Goal: Information Seeking & Learning: Learn about a topic

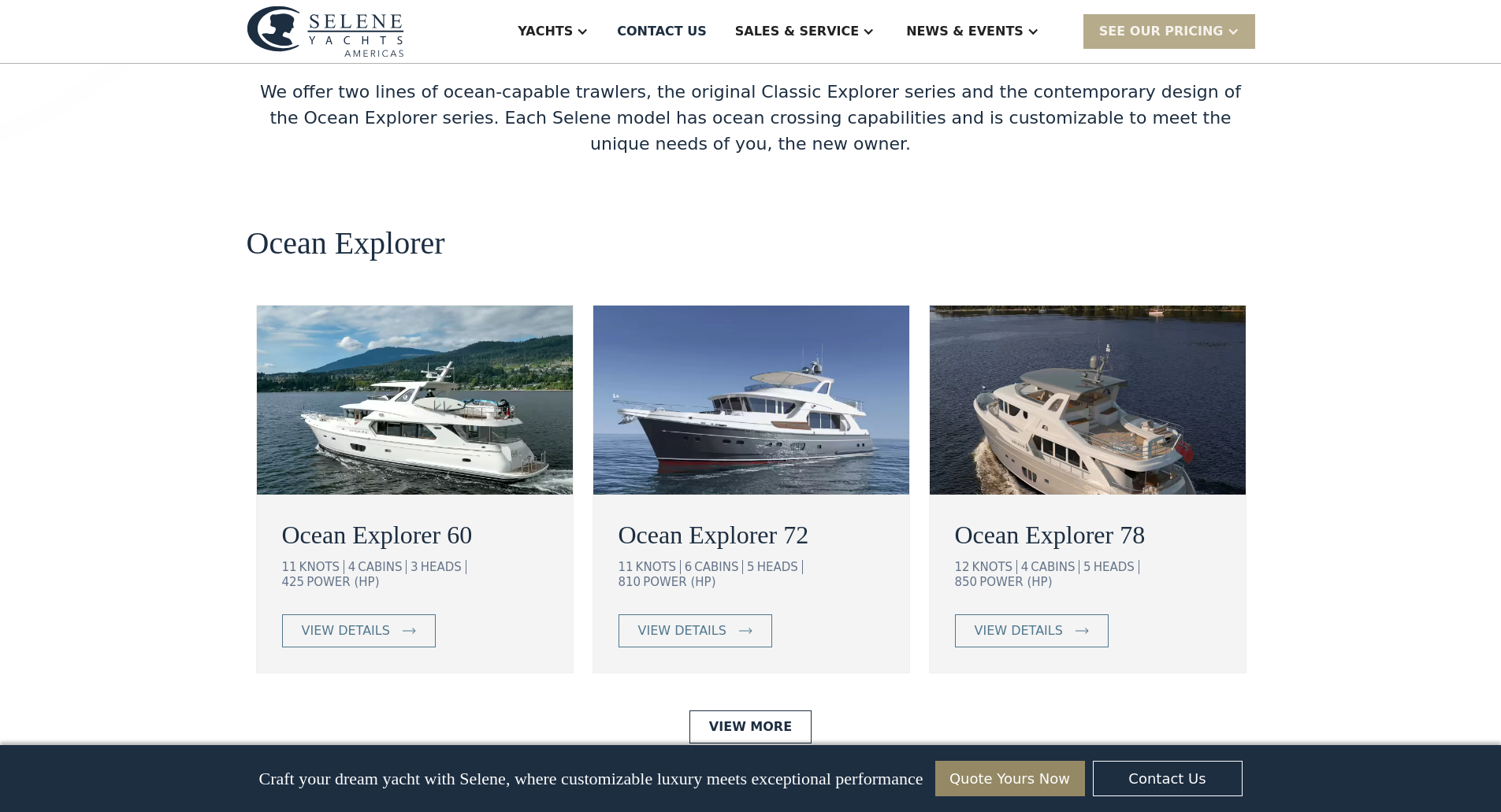
scroll to position [2679, 0]
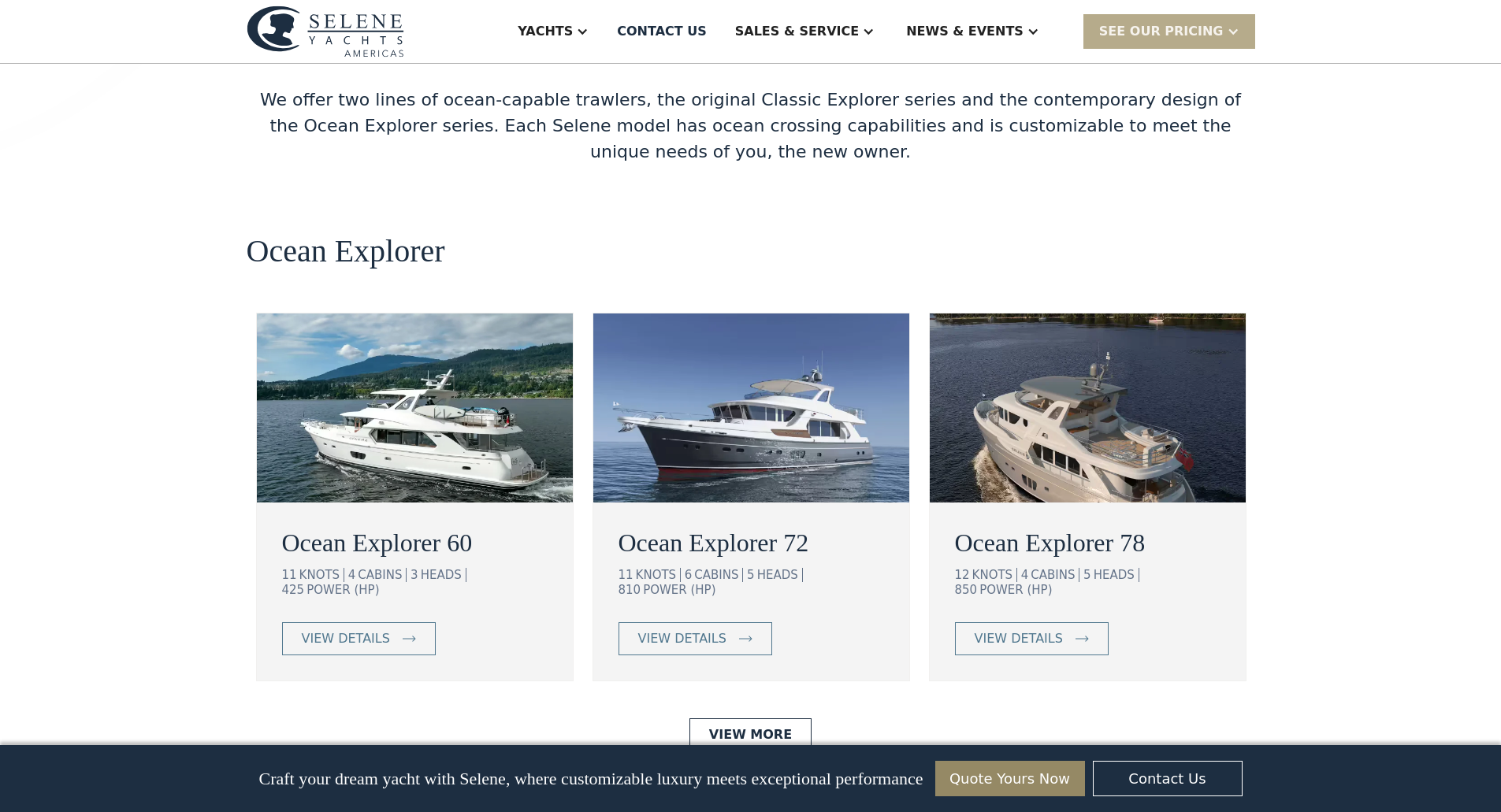
click at [373, 341] on img at bounding box center [414, 408] width 316 height 189
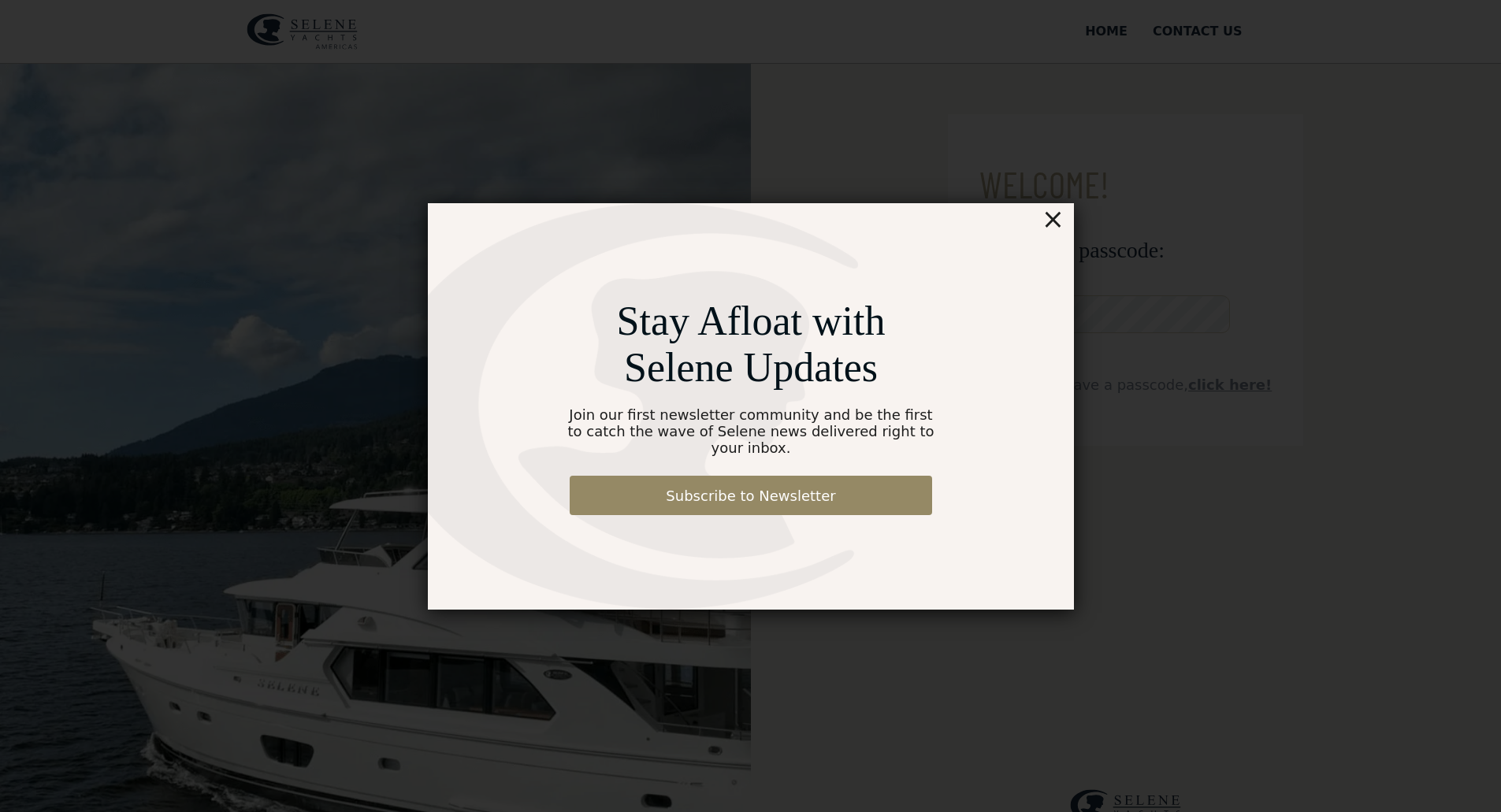
click at [1052, 230] on div "×" at bounding box center [1052, 219] width 23 height 31
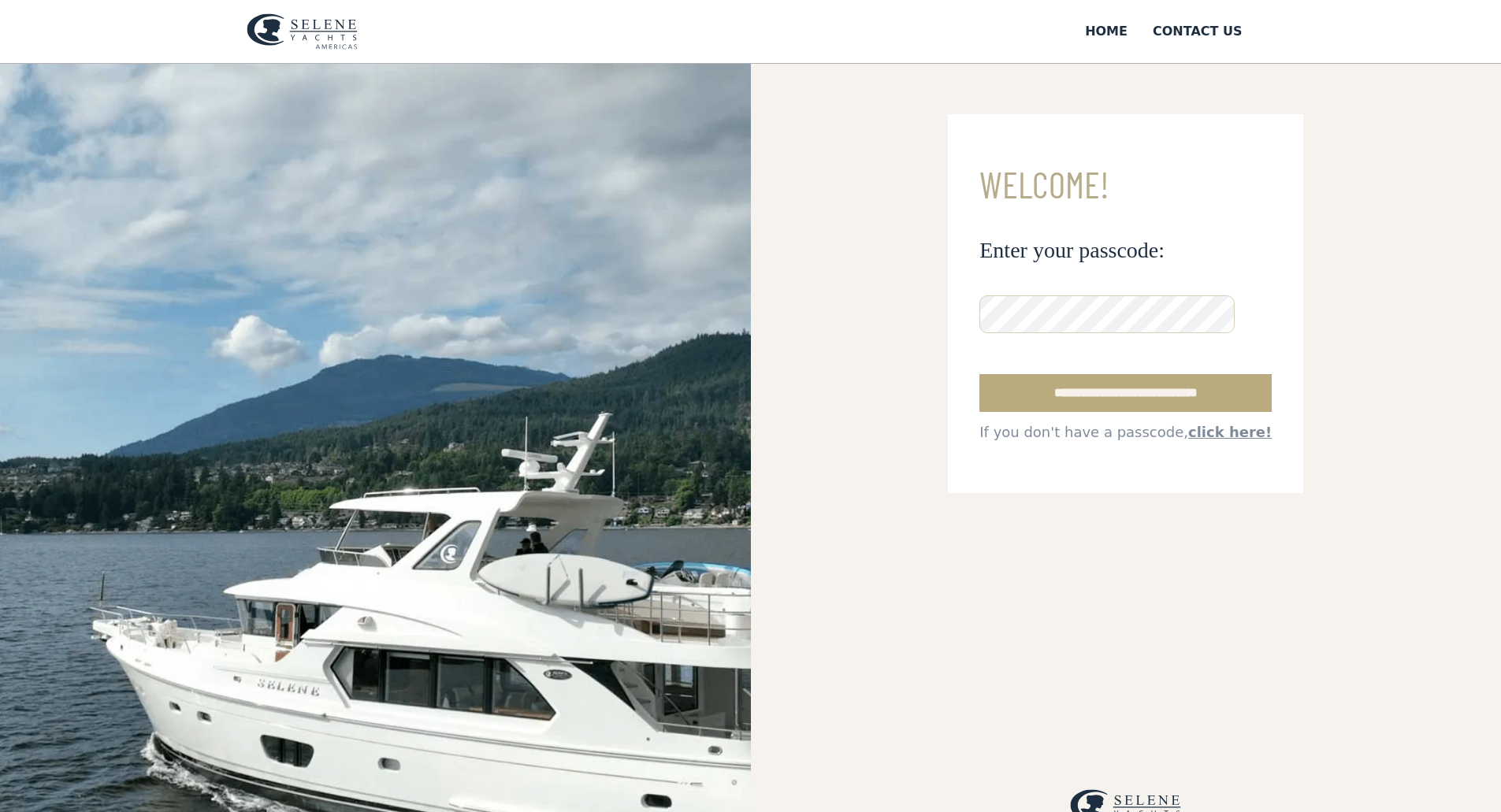
click at [1147, 412] on input "**********" at bounding box center [1126, 393] width 293 height 38
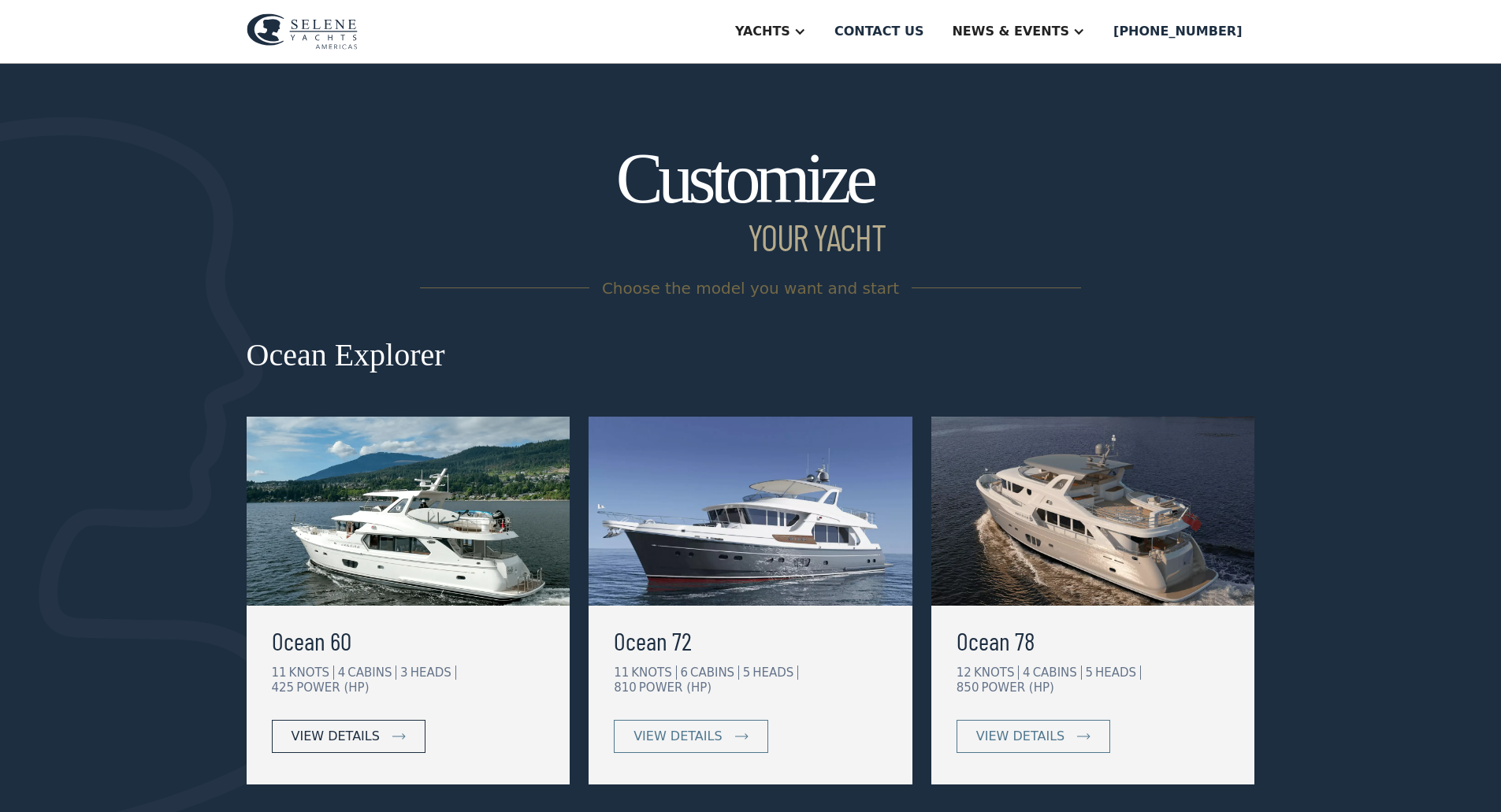
click at [344, 727] on div "view details" at bounding box center [335, 736] width 88 height 19
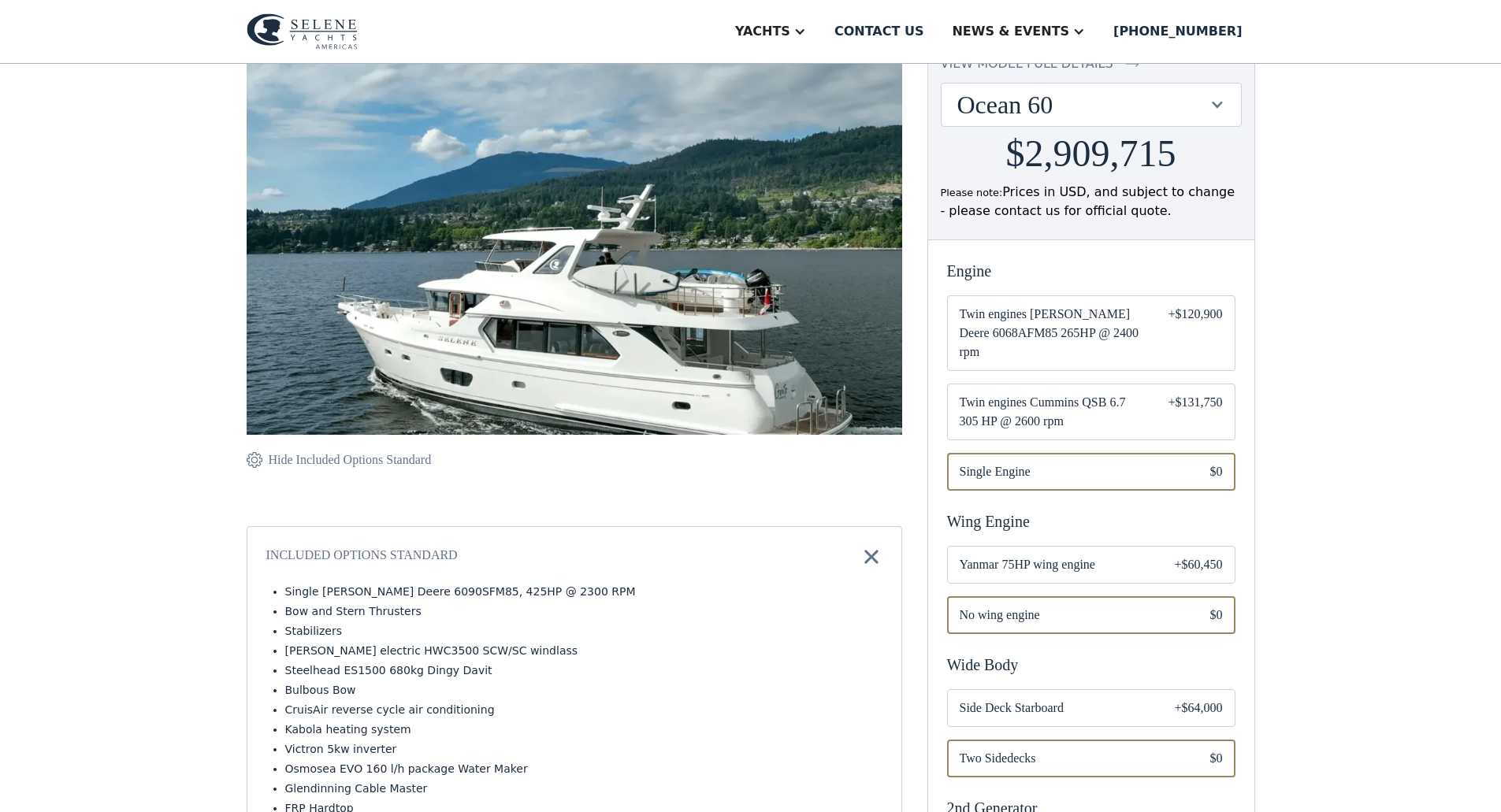
scroll to position [157, 0]
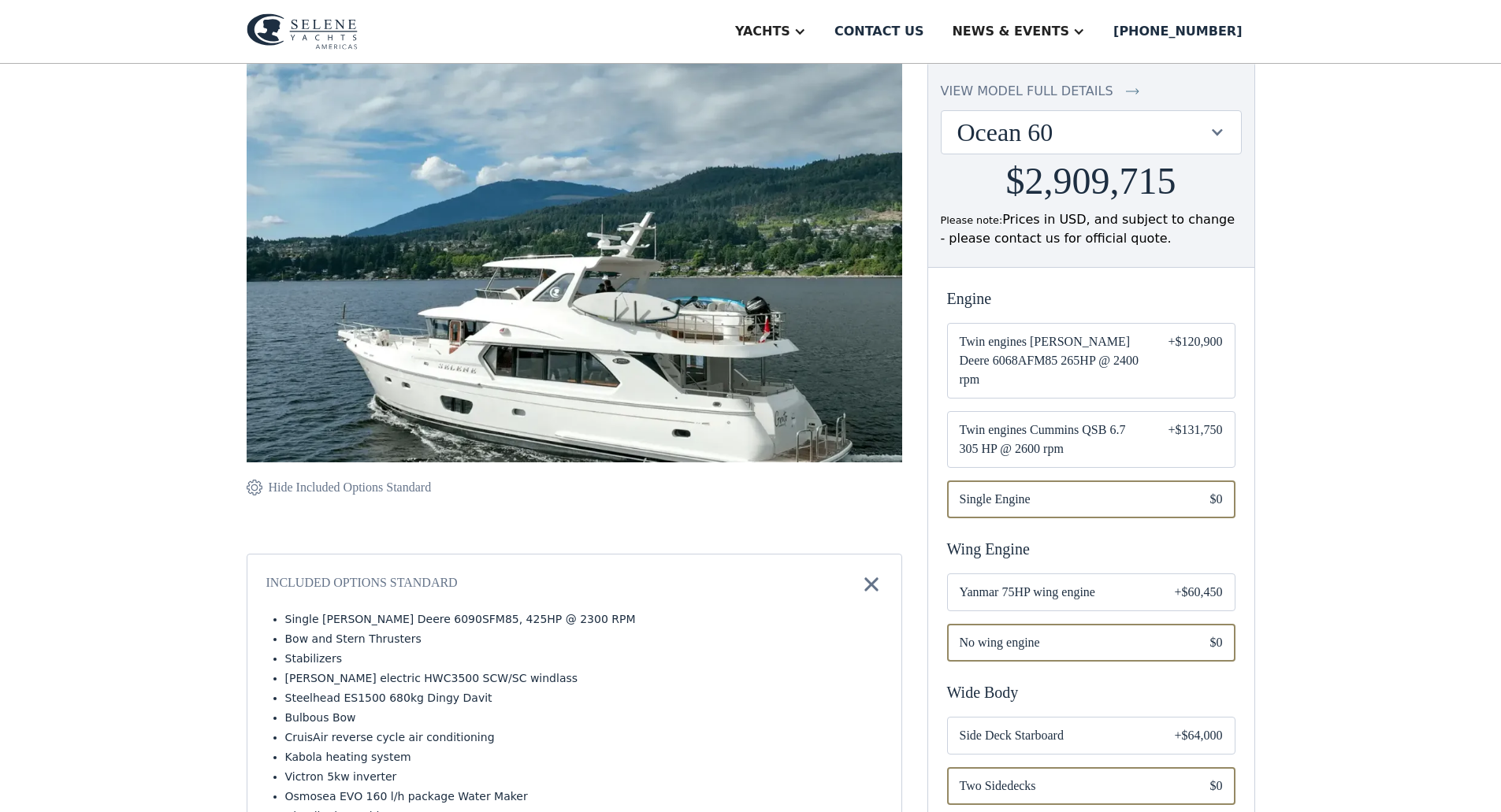
click at [1072, 443] on span "Twin engines Cummins QSB 6.7 305 HP @ 2600 rpm" at bounding box center [1051, 439] width 183 height 38
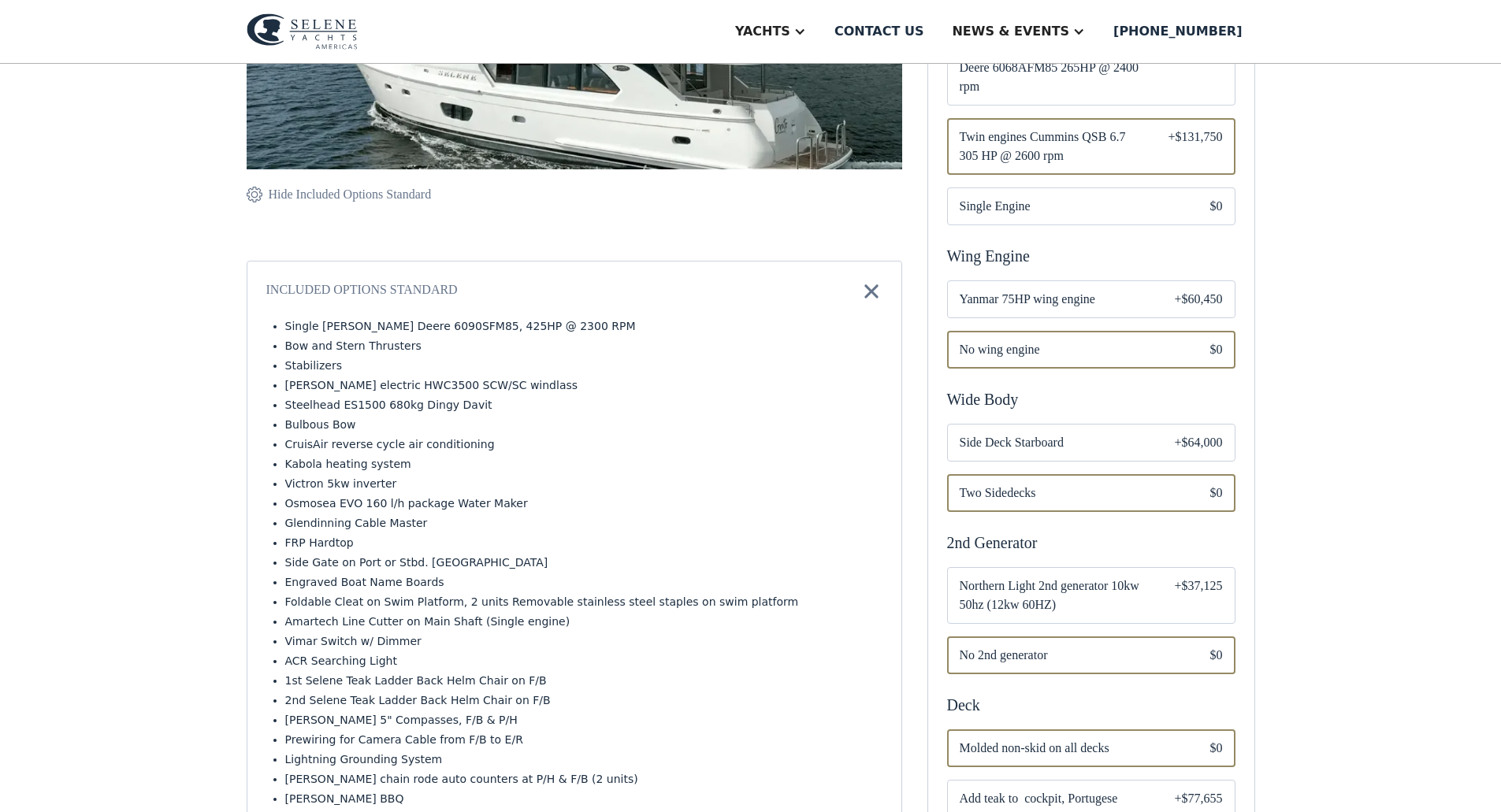
scroll to position [472, 0]
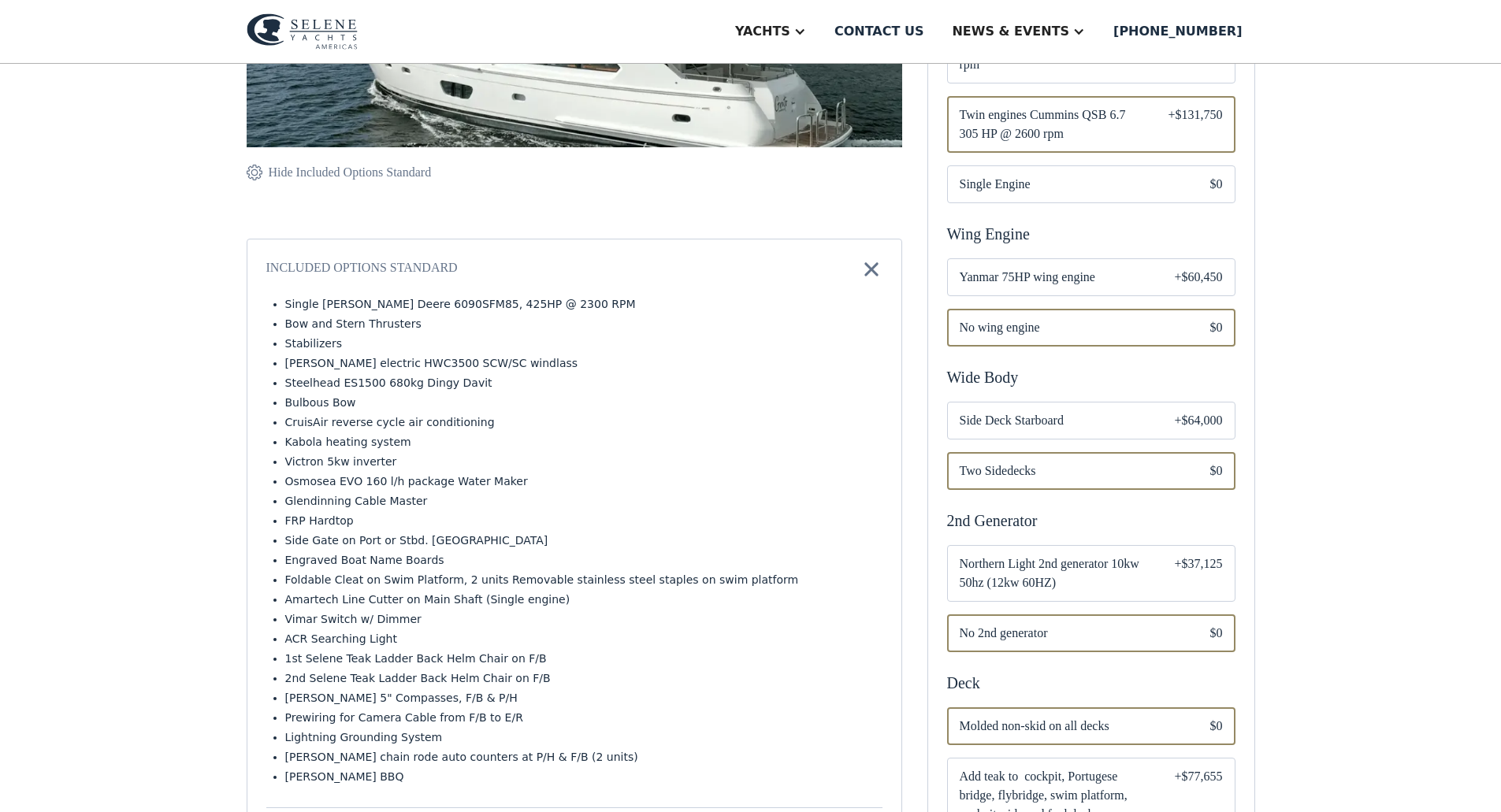
click at [1113, 431] on div "Email Form" at bounding box center [1091, 420] width 288 height 38
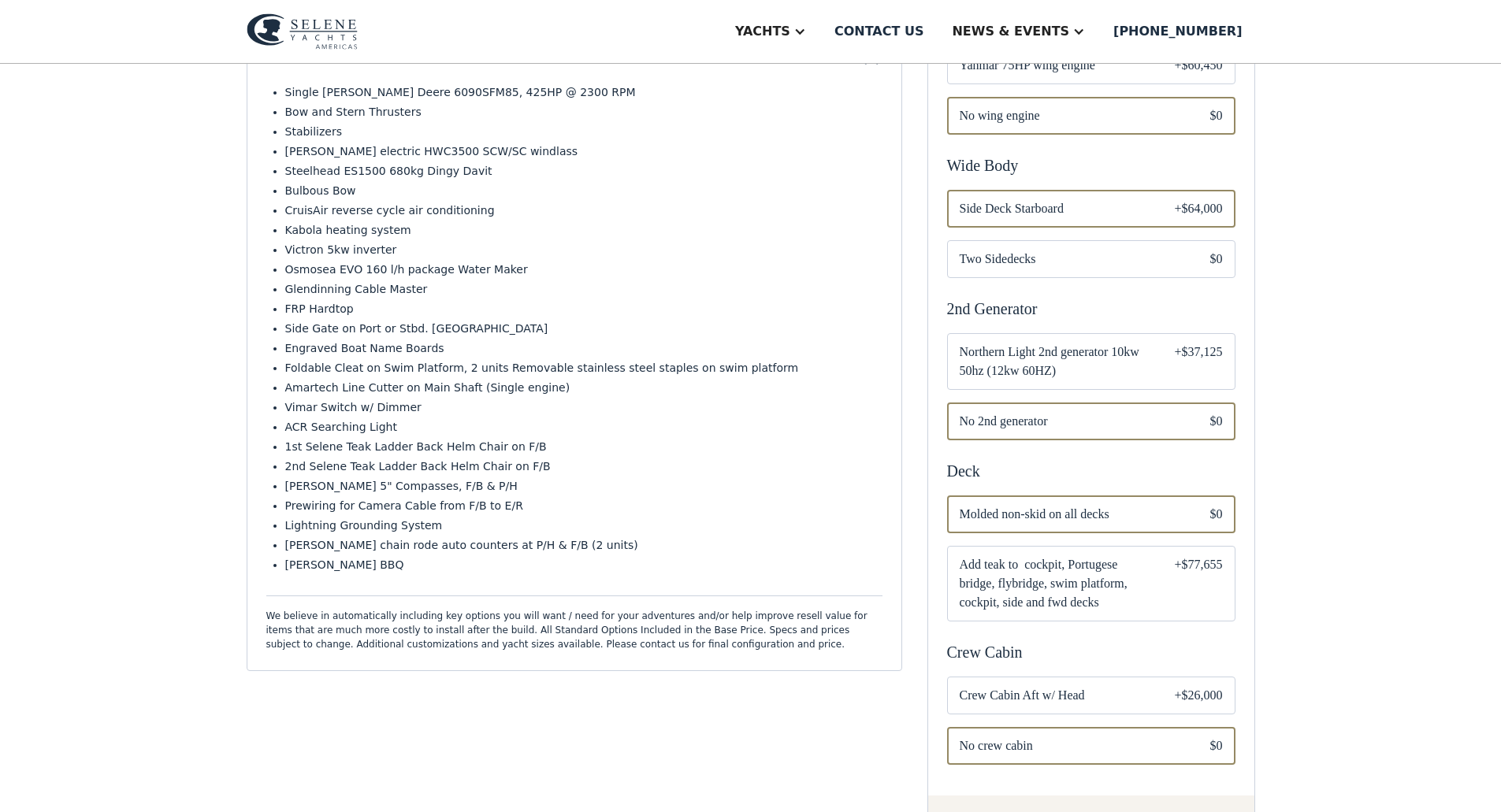
scroll to position [709, 0]
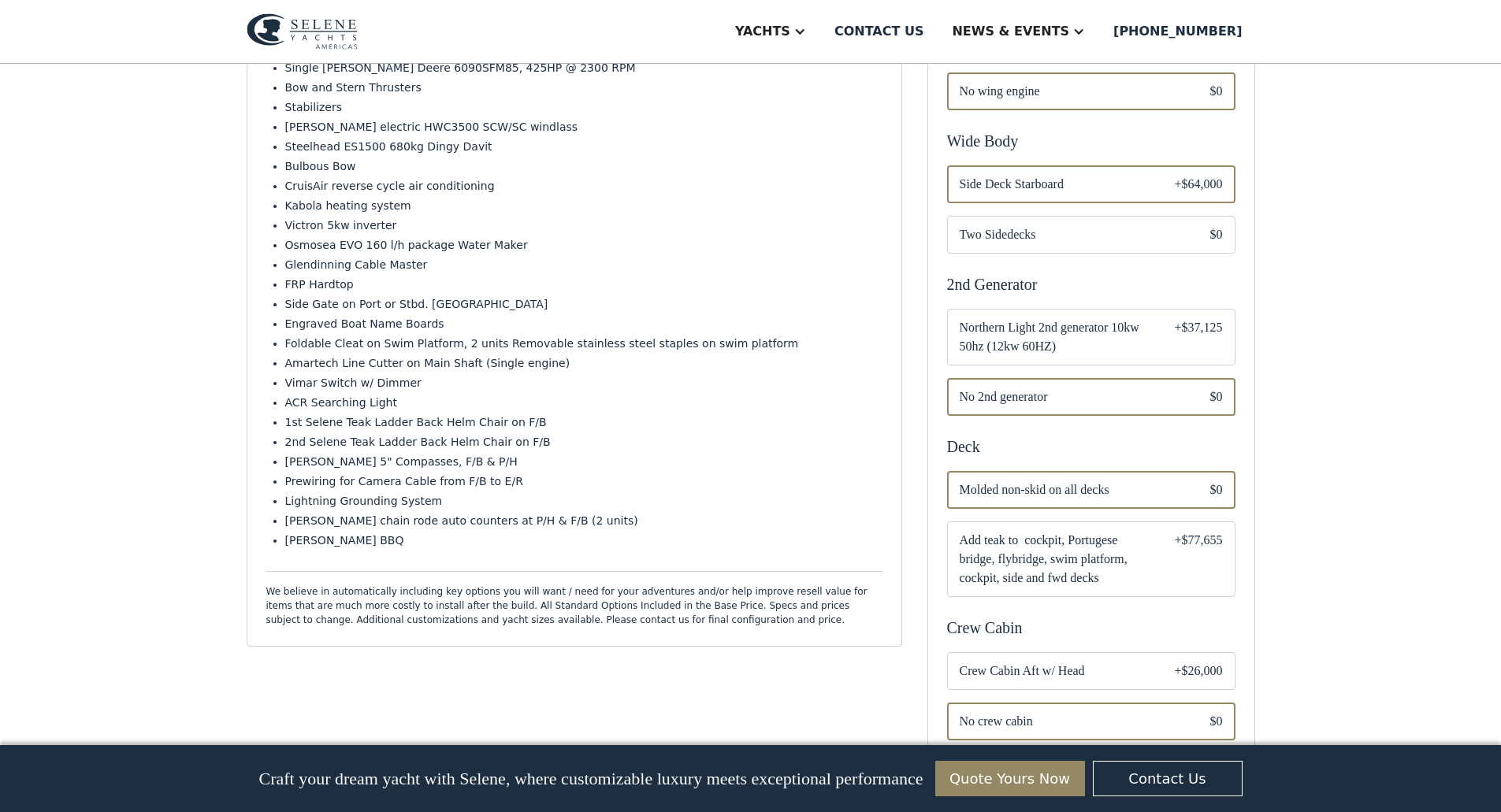
click at [1069, 353] on span "Northern Light 2nd generator 10kw 50hz (12kw 60HZ)" at bounding box center [1054, 337] width 190 height 38
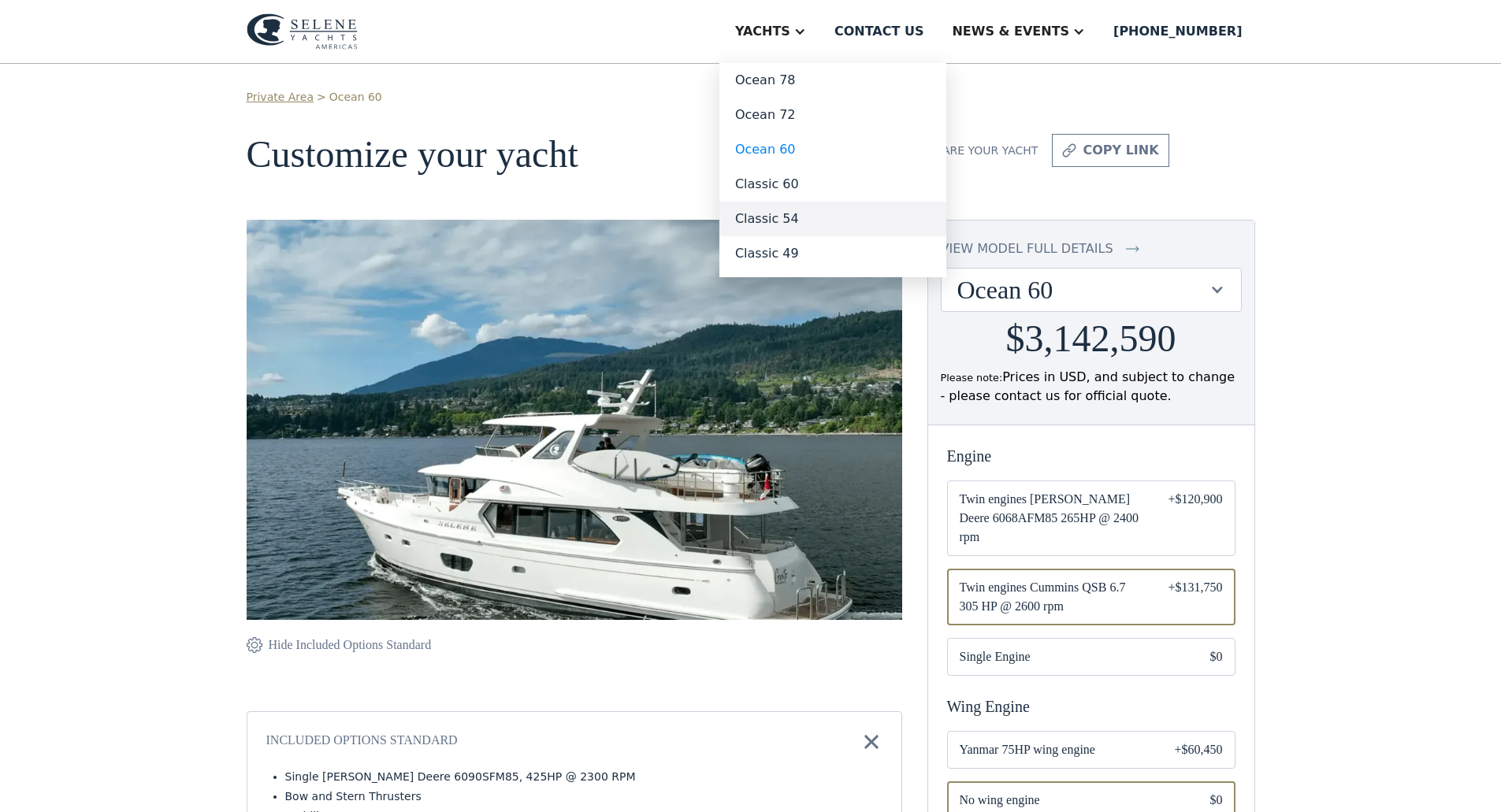
click at [847, 213] on link "Classic 54" at bounding box center [832, 219] width 227 height 34
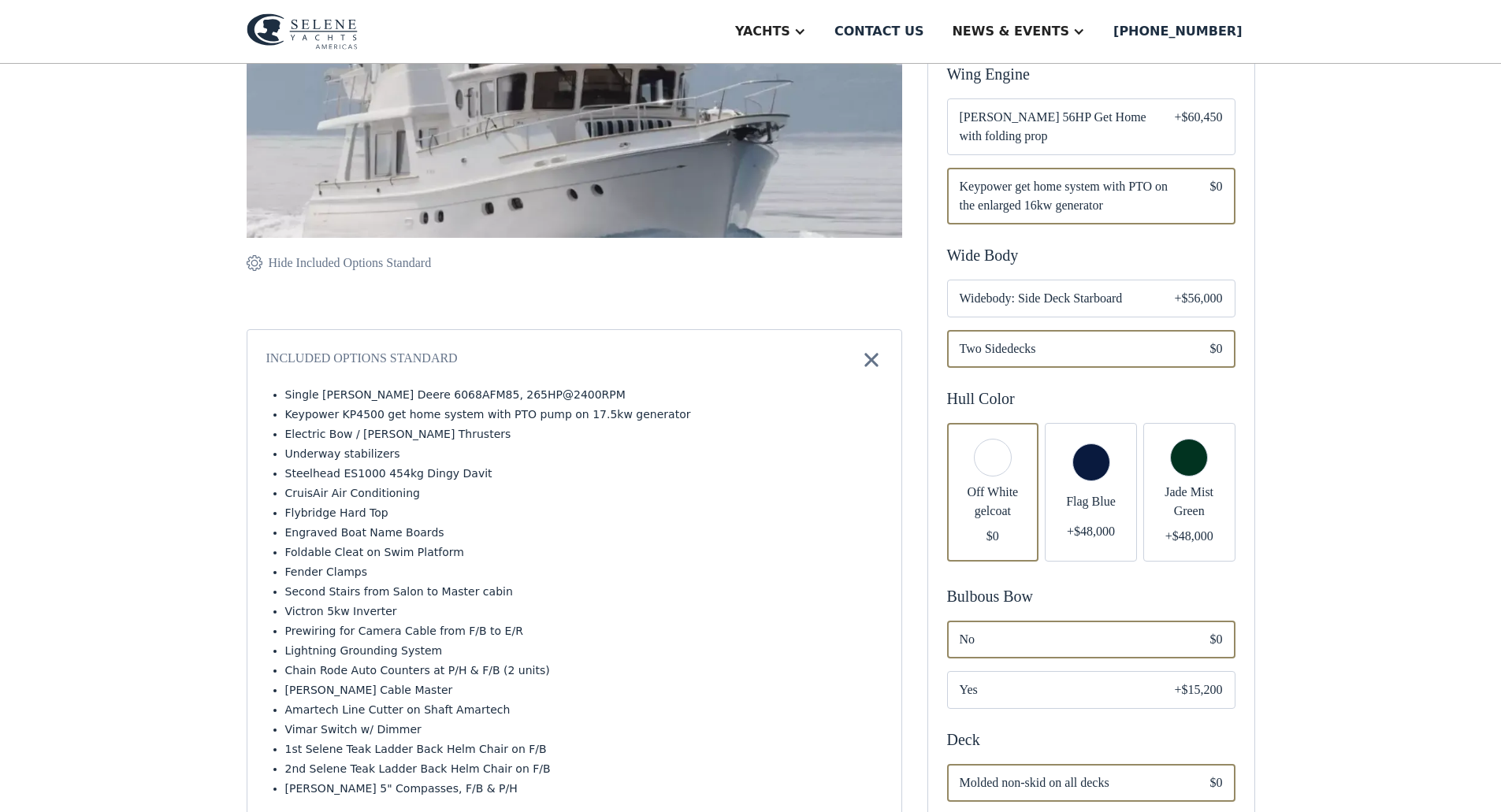
scroll to position [394, 0]
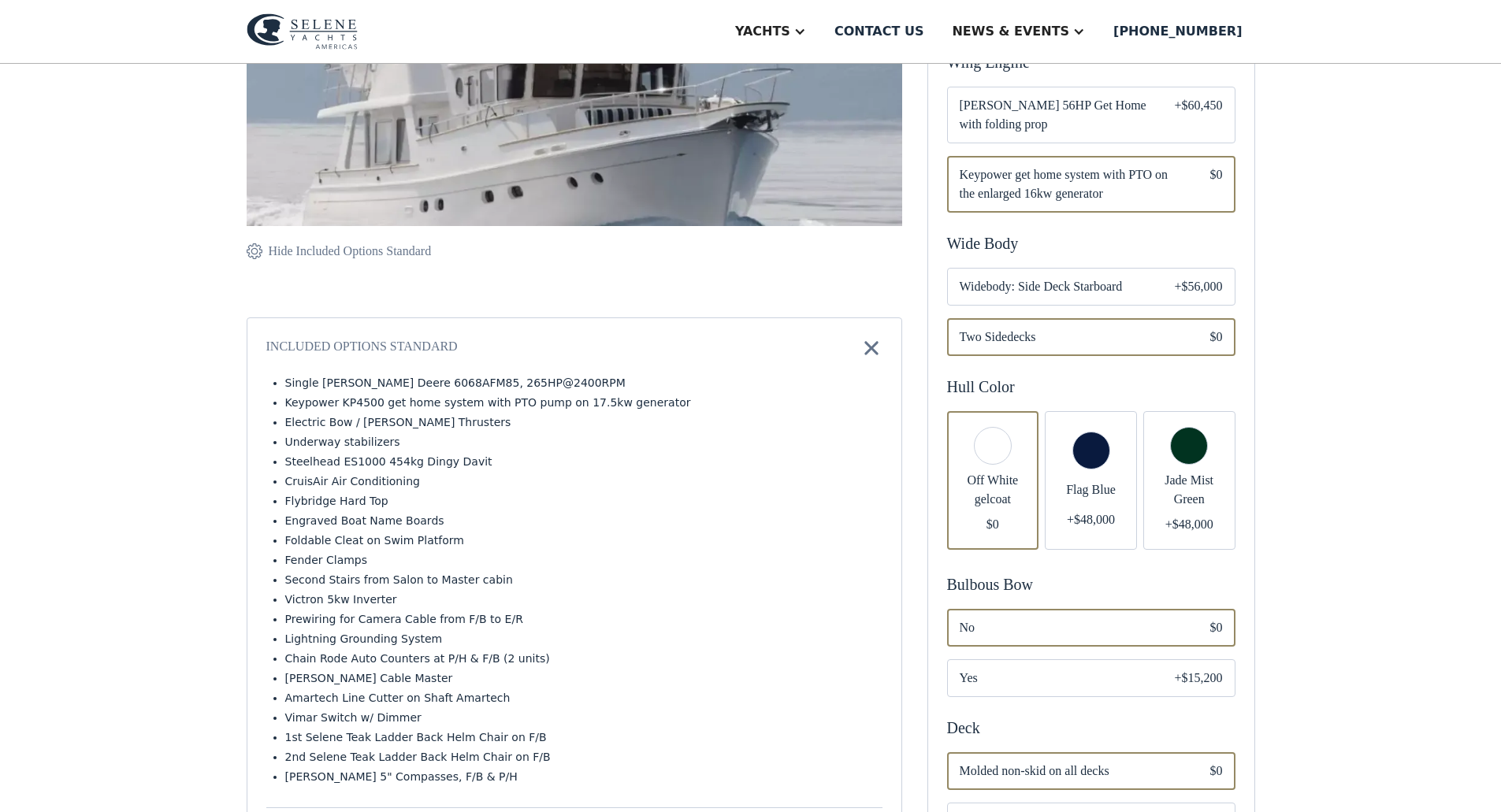
click at [1115, 279] on span "Widebody: Side Deck Starboard" at bounding box center [1054, 286] width 190 height 19
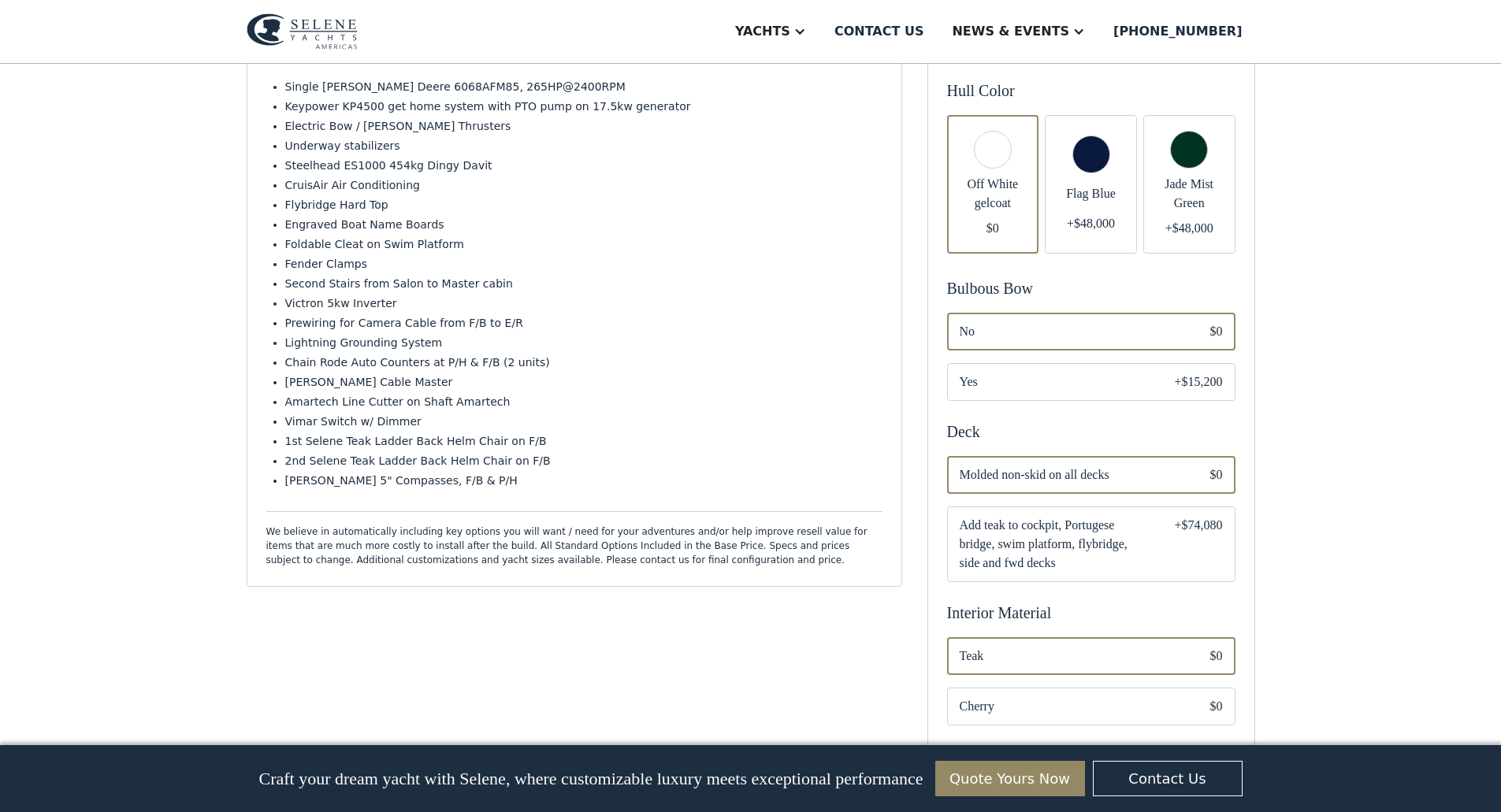
scroll to position [709, 0]
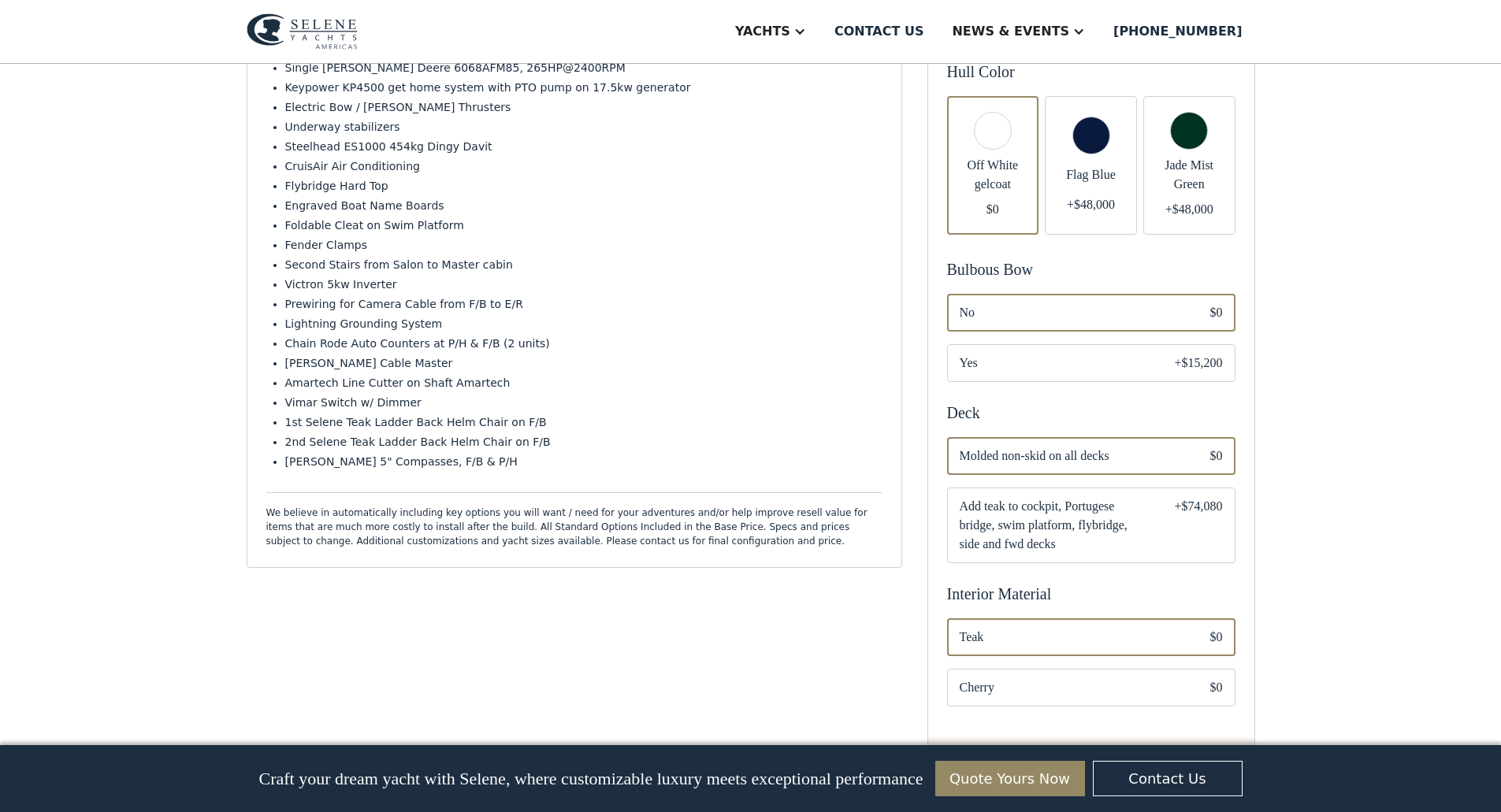
click at [1170, 359] on div "Email Form" at bounding box center [1091, 363] width 288 height 38
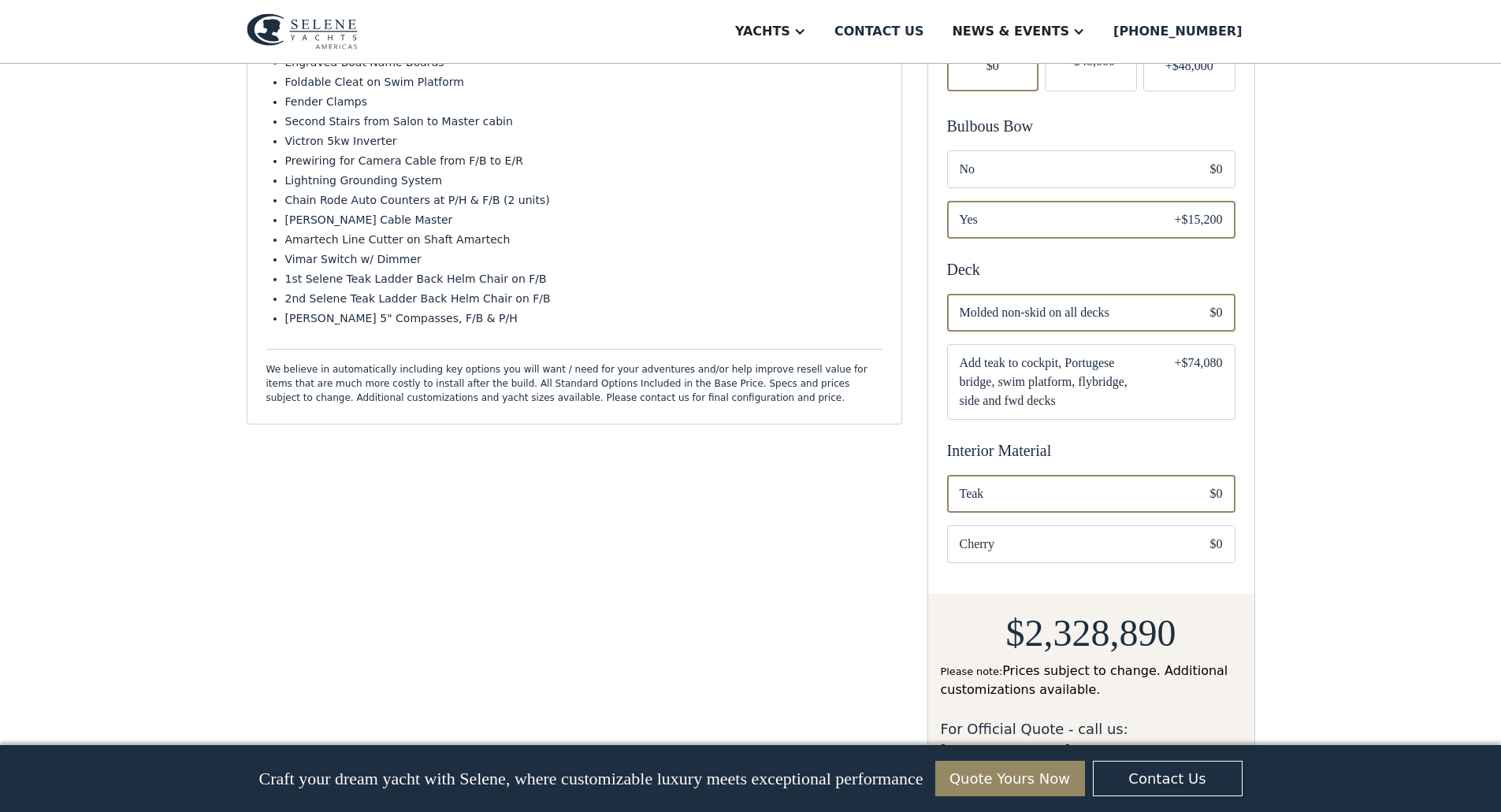
scroll to position [867, 0]
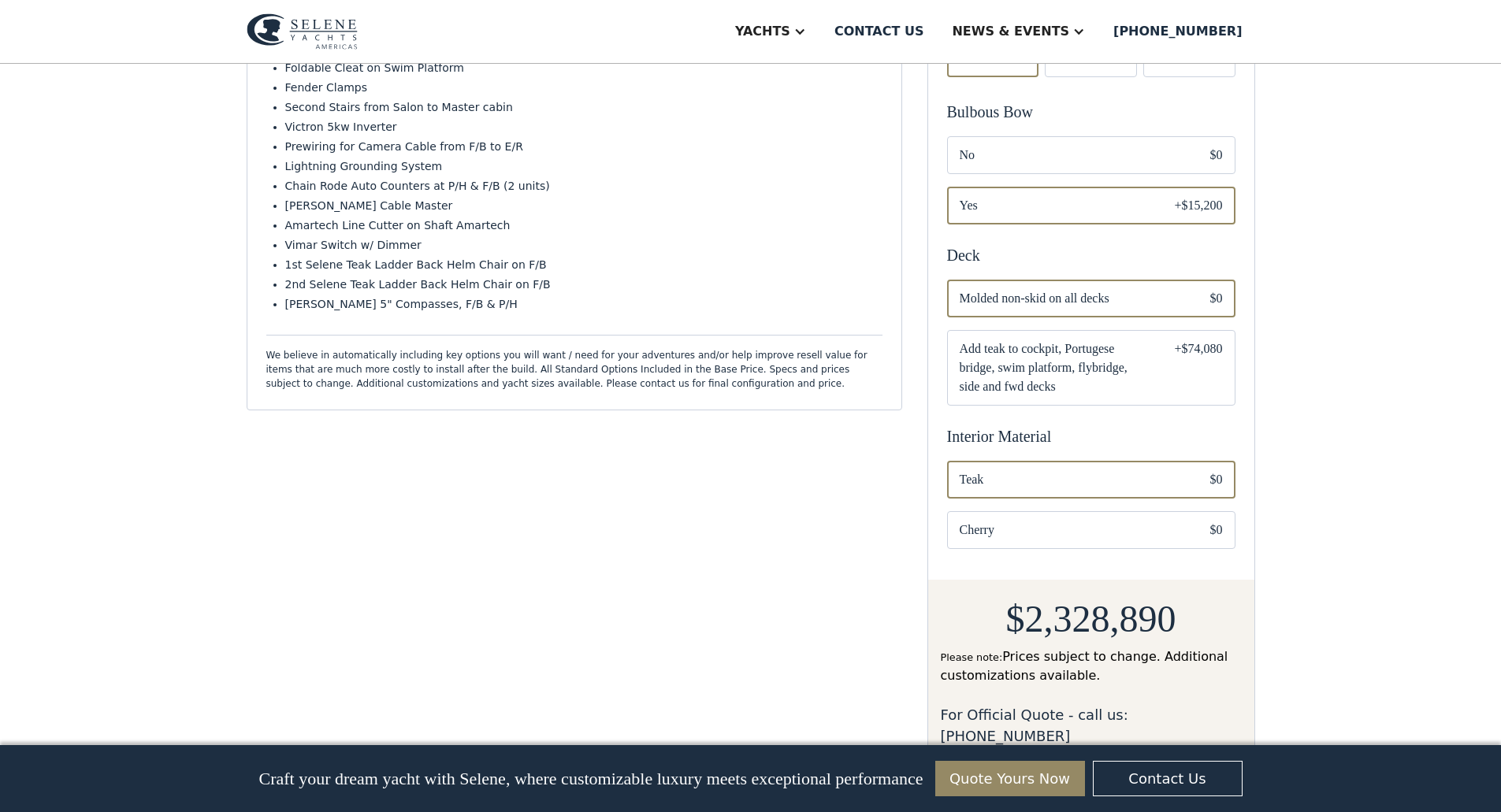
click at [1143, 531] on span "Cherry" at bounding box center [1071, 530] width 225 height 19
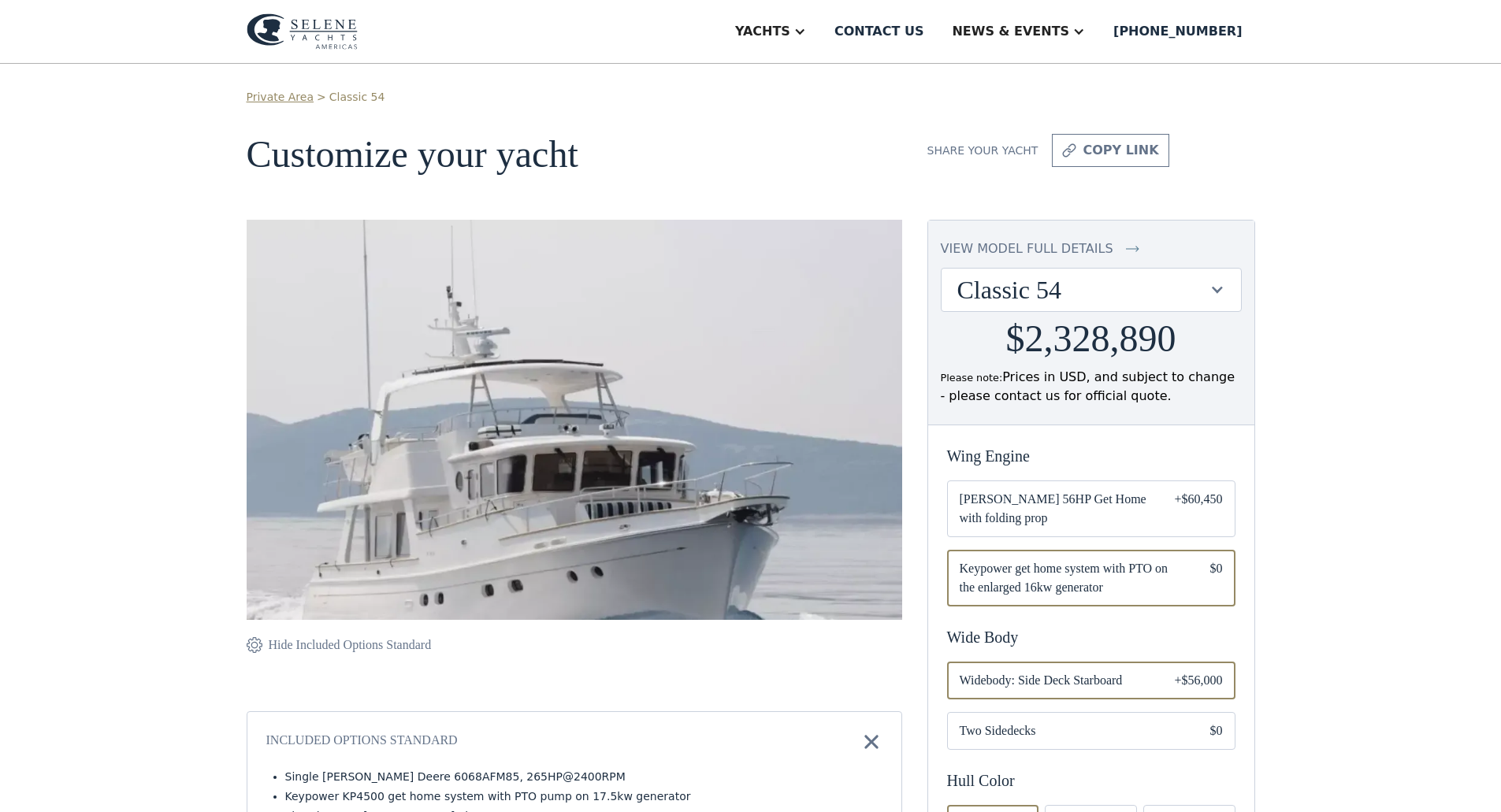
click at [331, 37] on img at bounding box center [302, 31] width 111 height 36
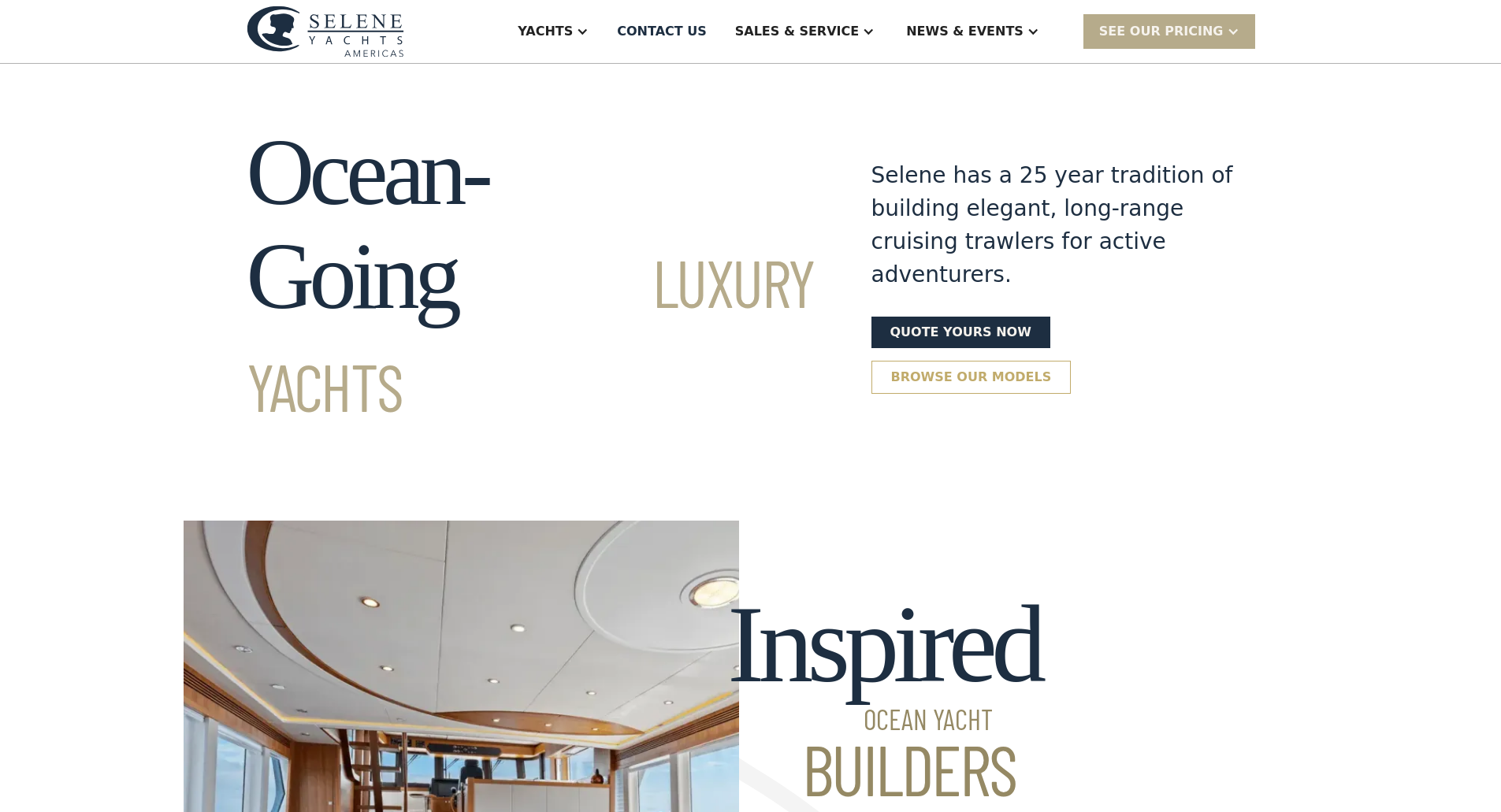
click at [1071, 361] on link "Browse our models" at bounding box center [971, 378] width 200 height 33
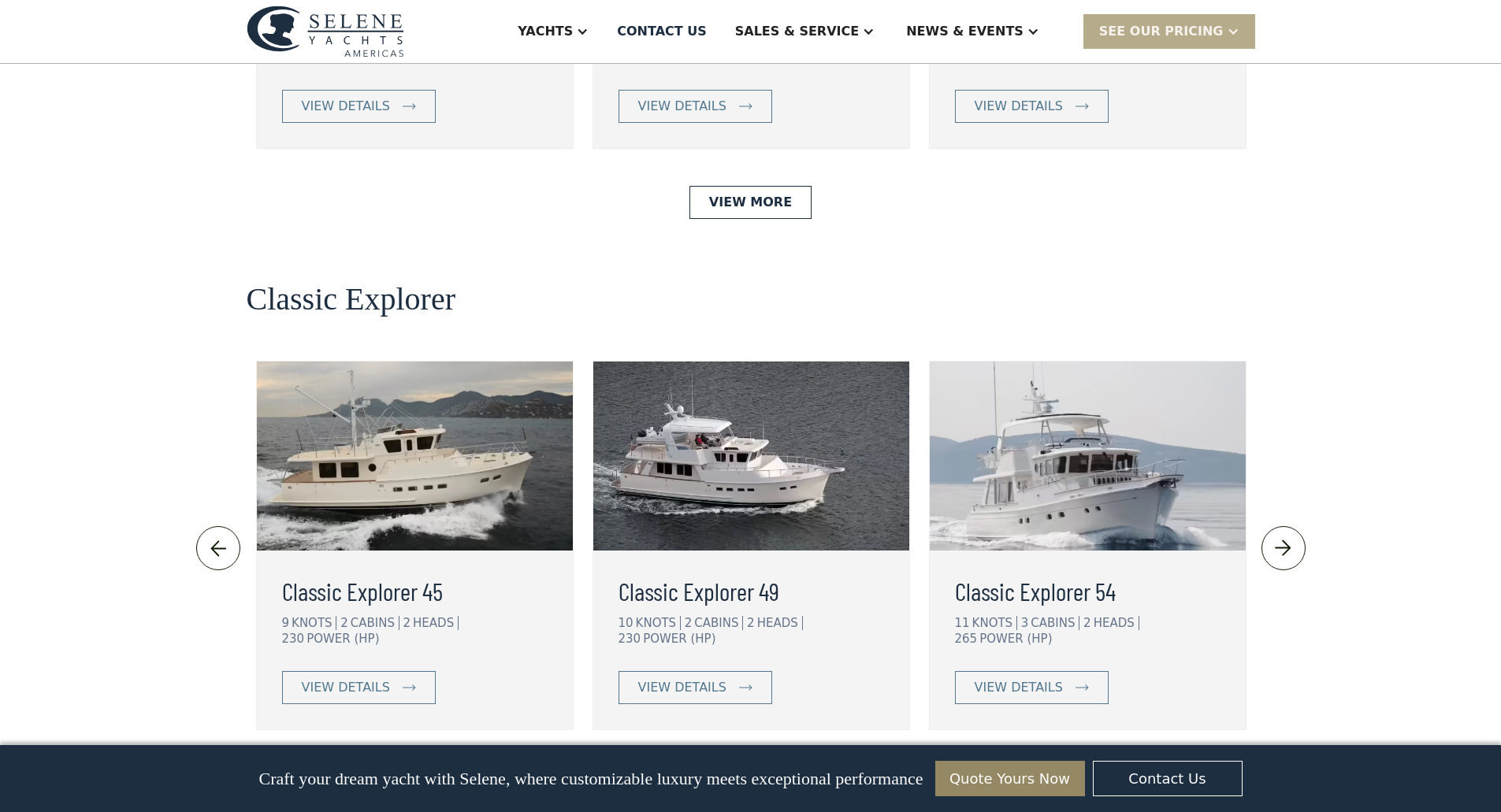
scroll to position [3132, 0]
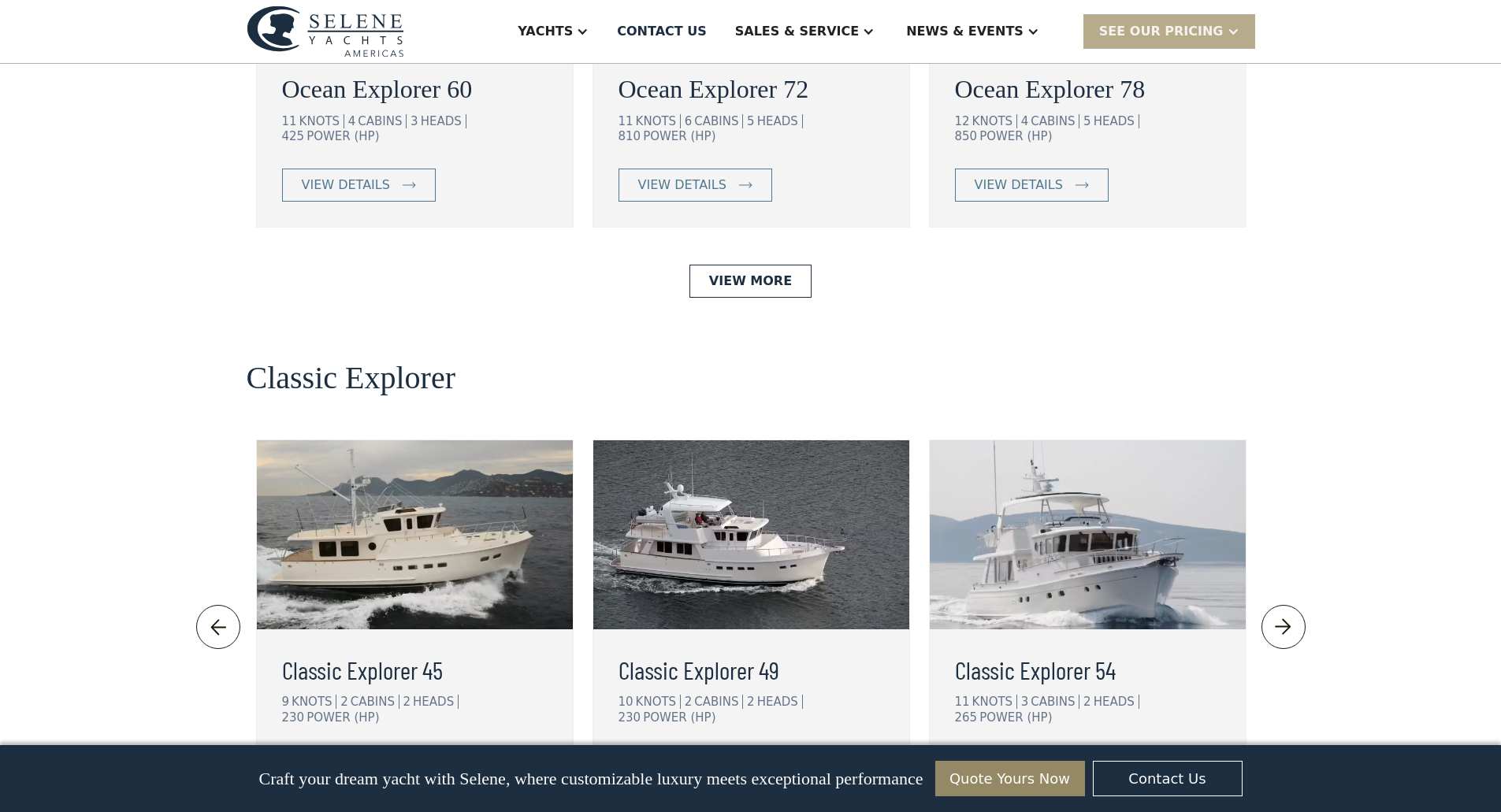
click at [1292, 615] on img at bounding box center [1282, 627] width 26 height 25
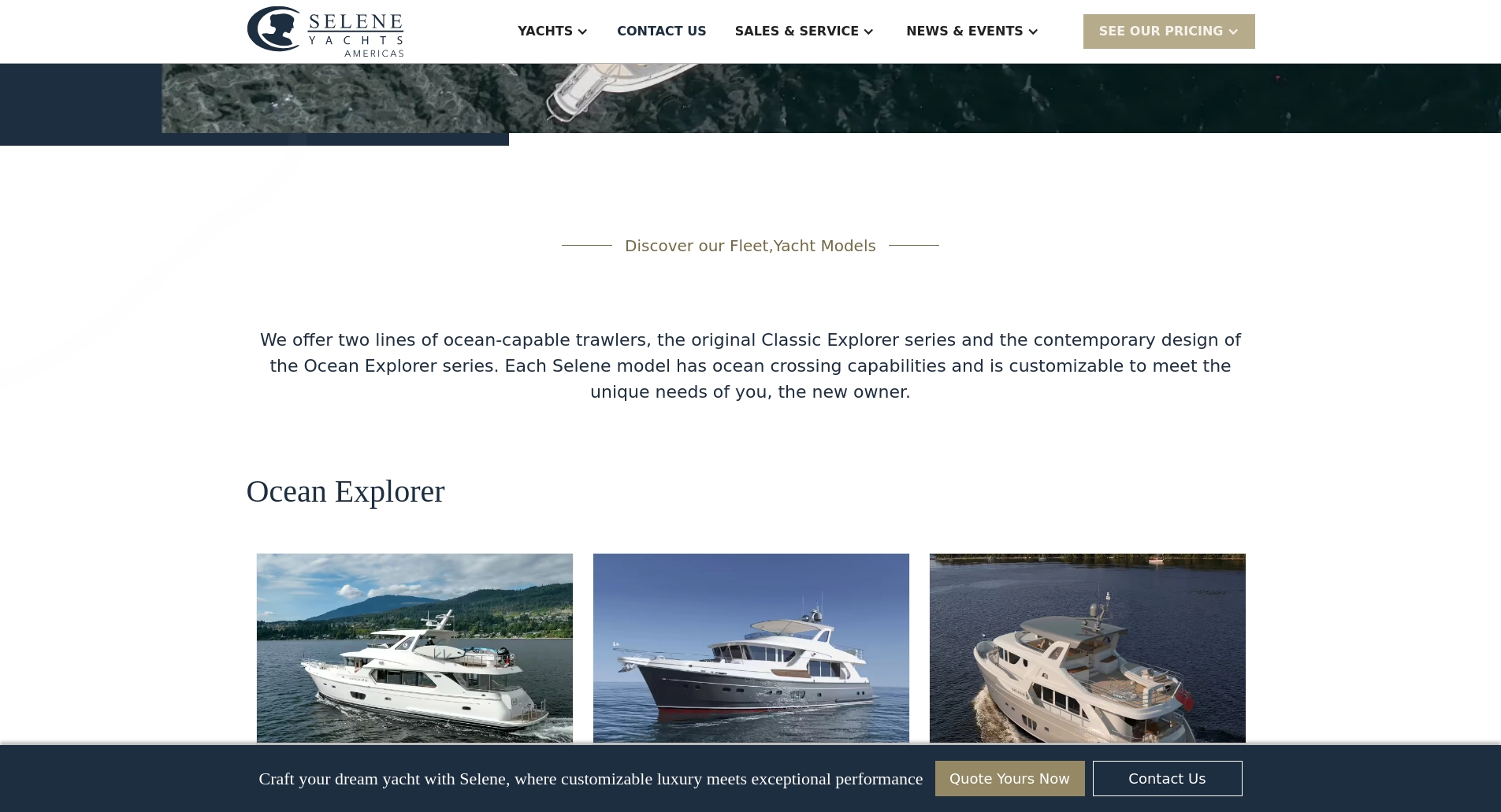
scroll to position [2423, 0]
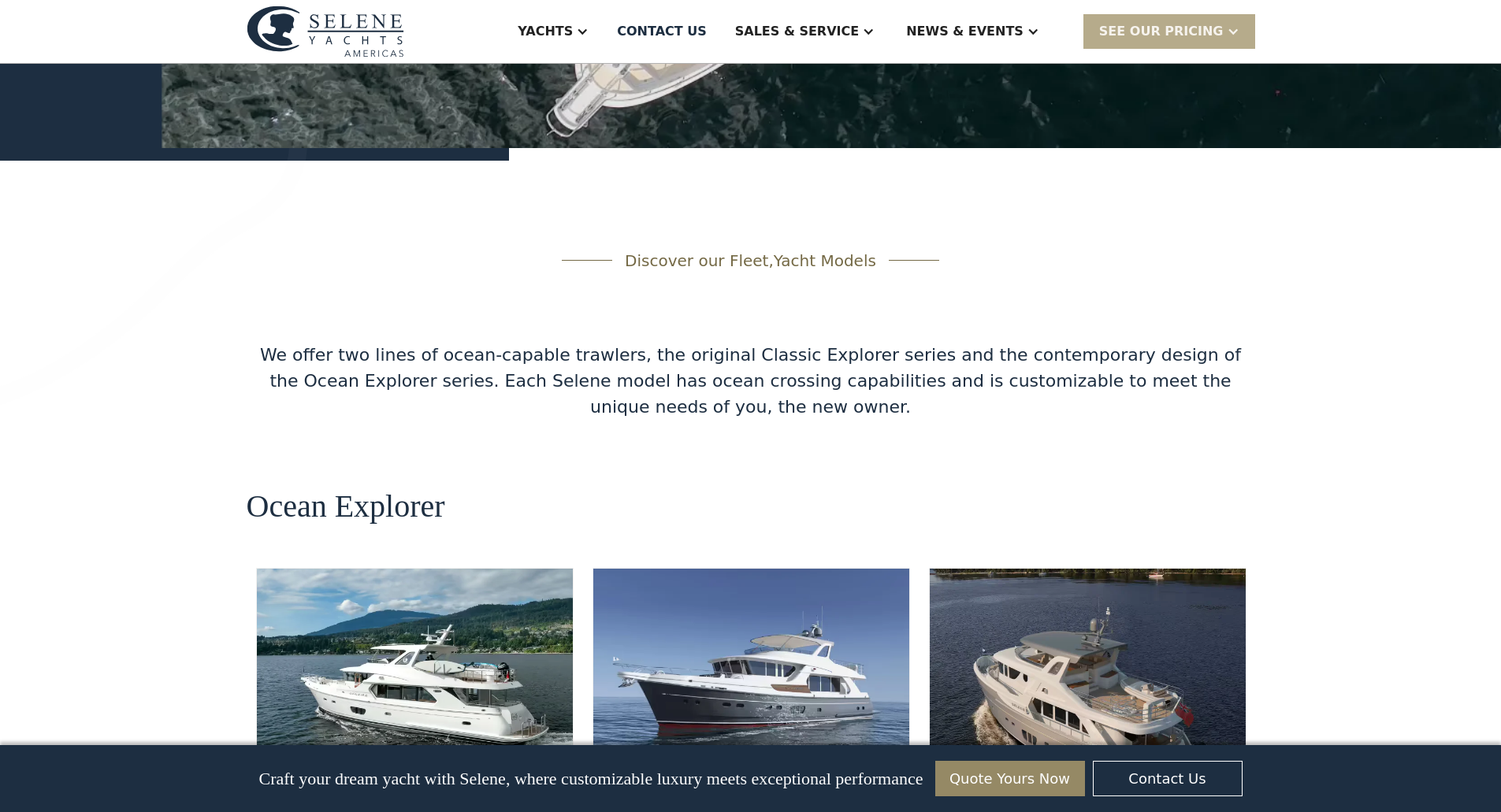
click at [361, 568] on img at bounding box center [414, 663] width 316 height 189
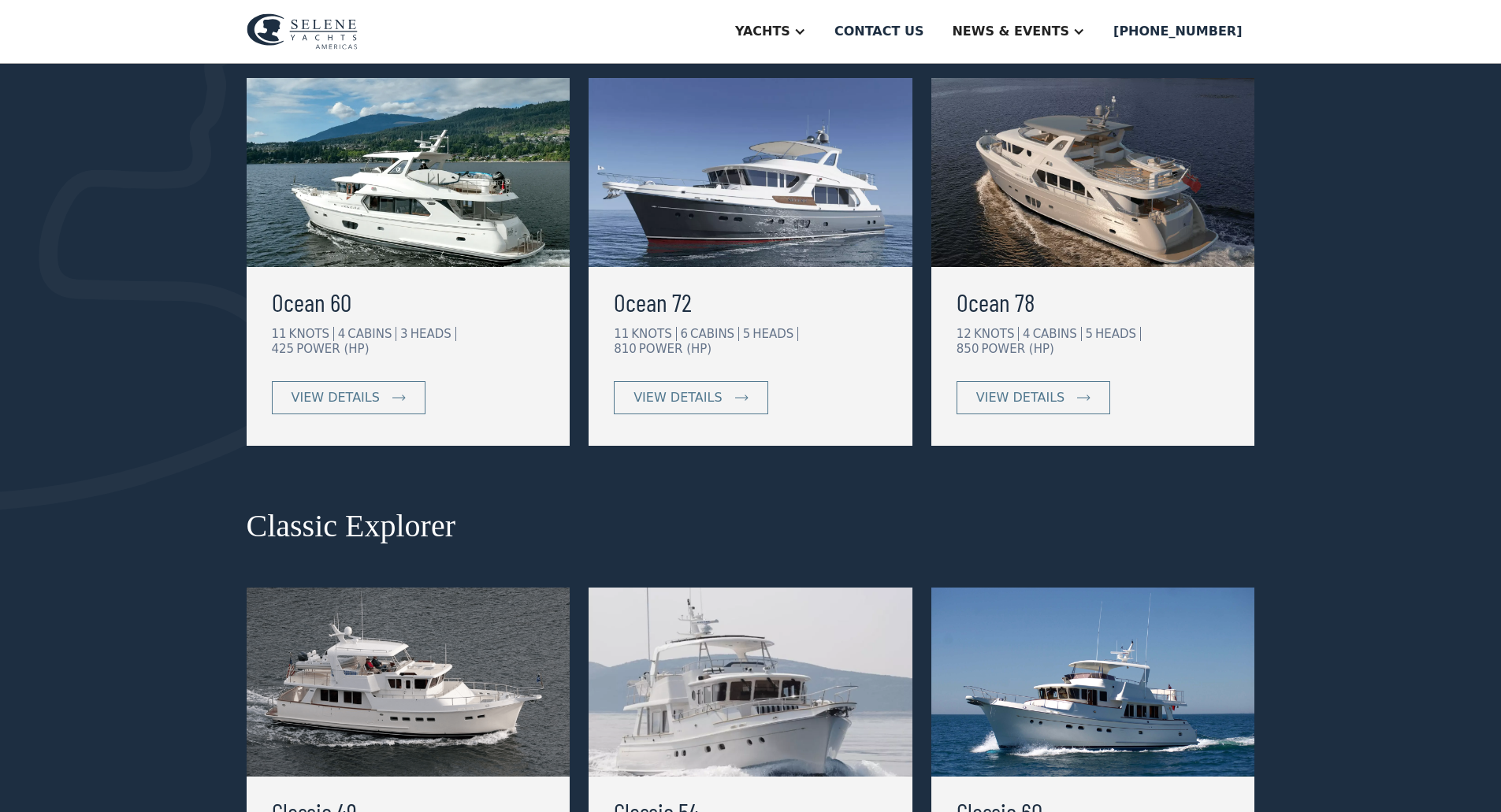
scroll to position [315, 0]
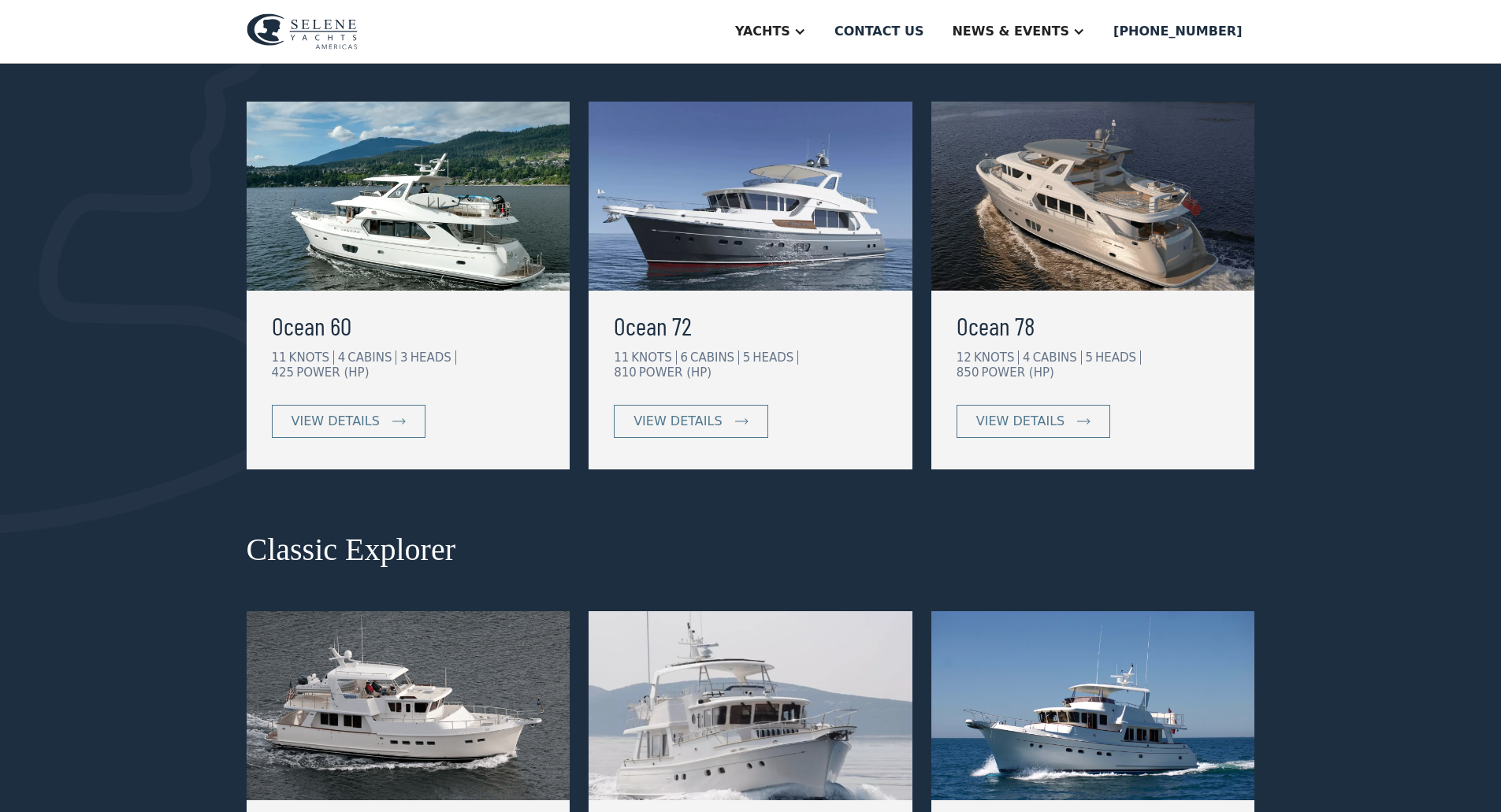
click at [404, 217] on img at bounding box center [408, 196] width 324 height 189
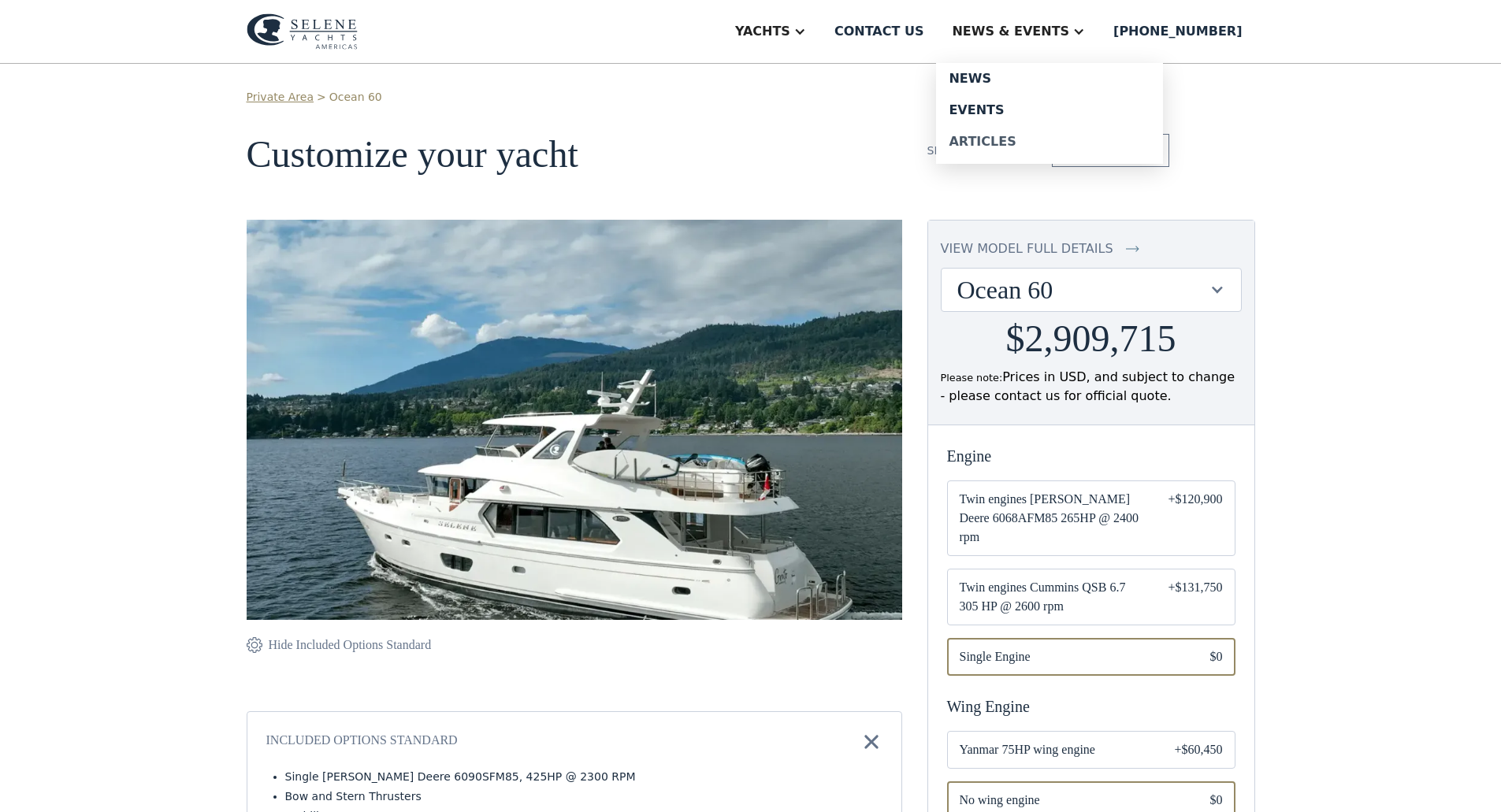
click at [1037, 141] on div "Articles" at bounding box center [1049, 142] width 202 height 13
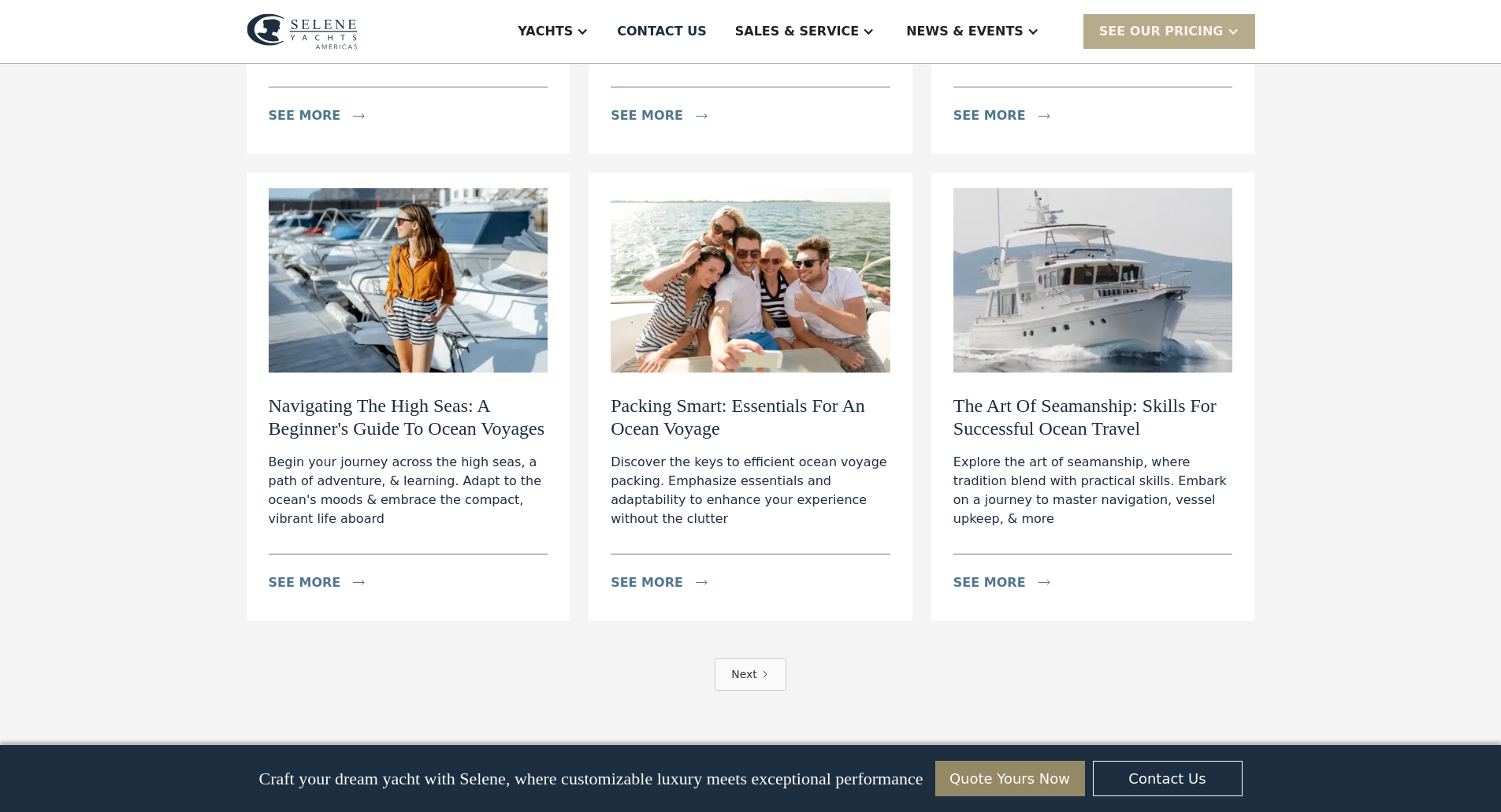
scroll to position [3151, 0]
